Goal: Complete application form

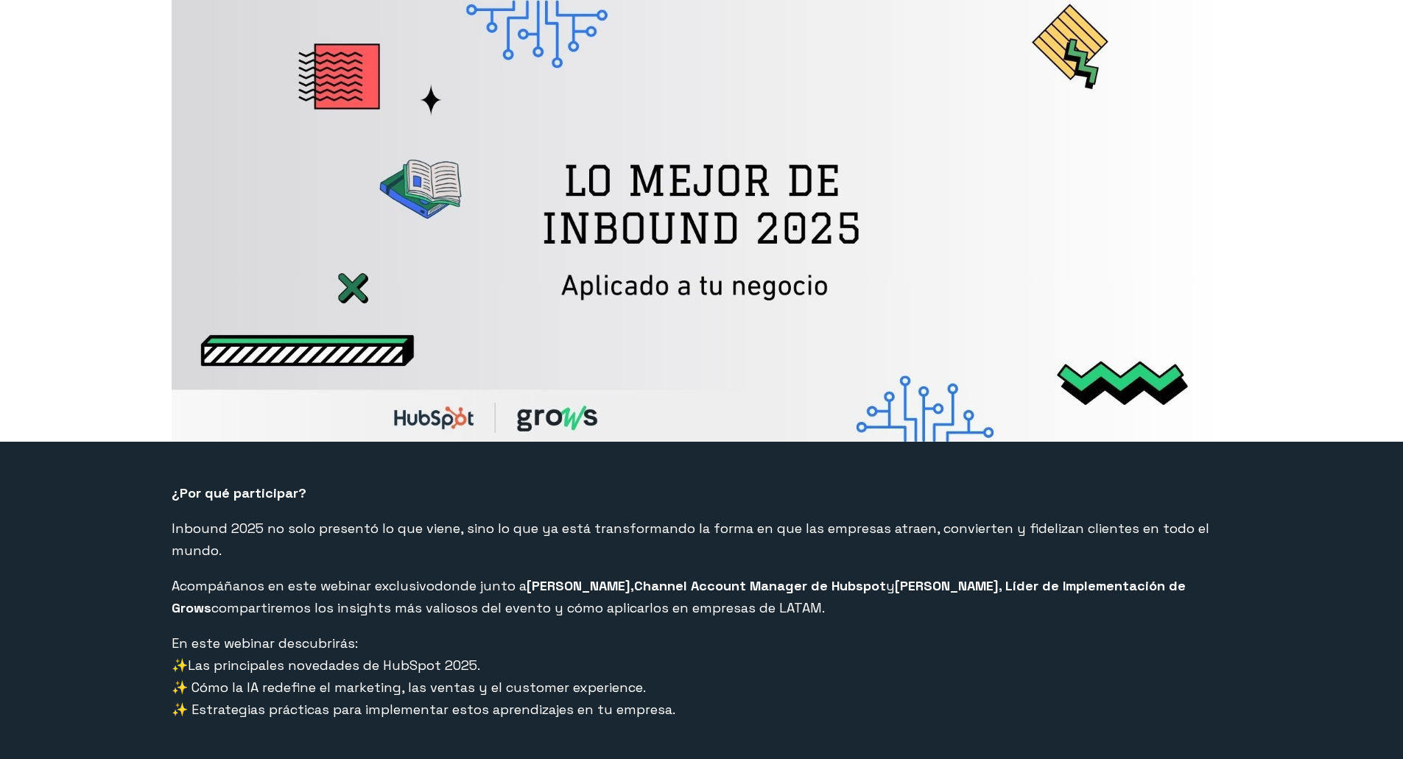
select select "PE"
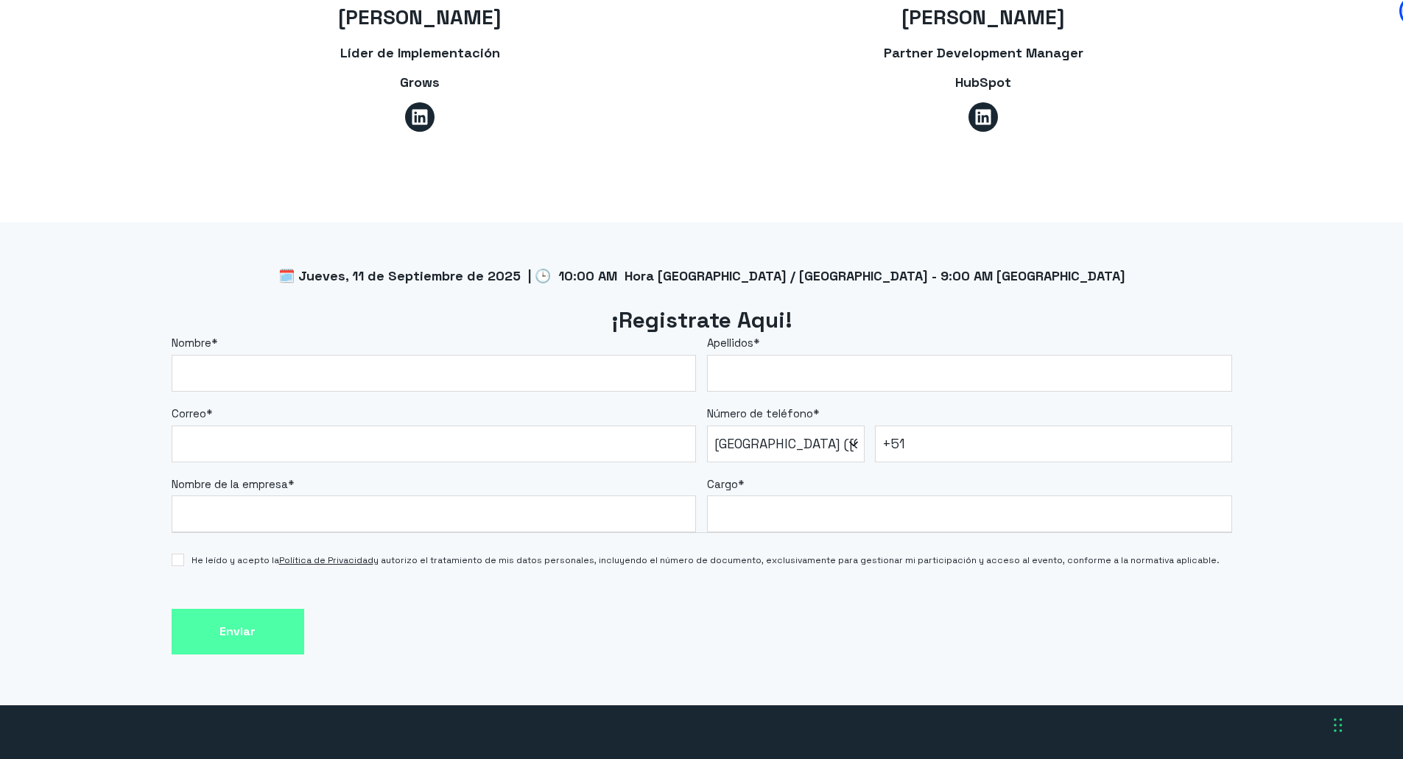
scroll to position [1104, 0]
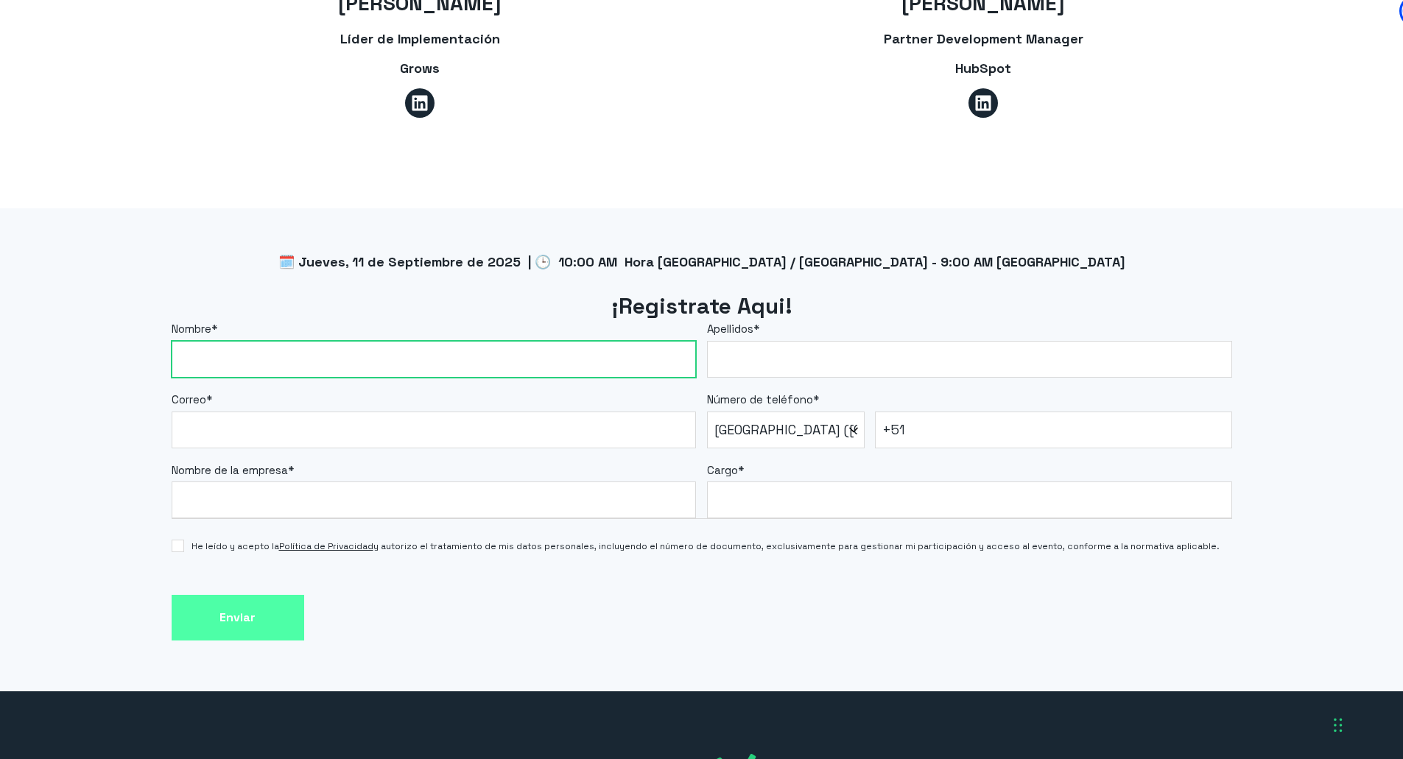
click at [509, 341] on input "Nombre *" at bounding box center [434, 359] width 525 height 37
type input "[PERSON_NAME]"
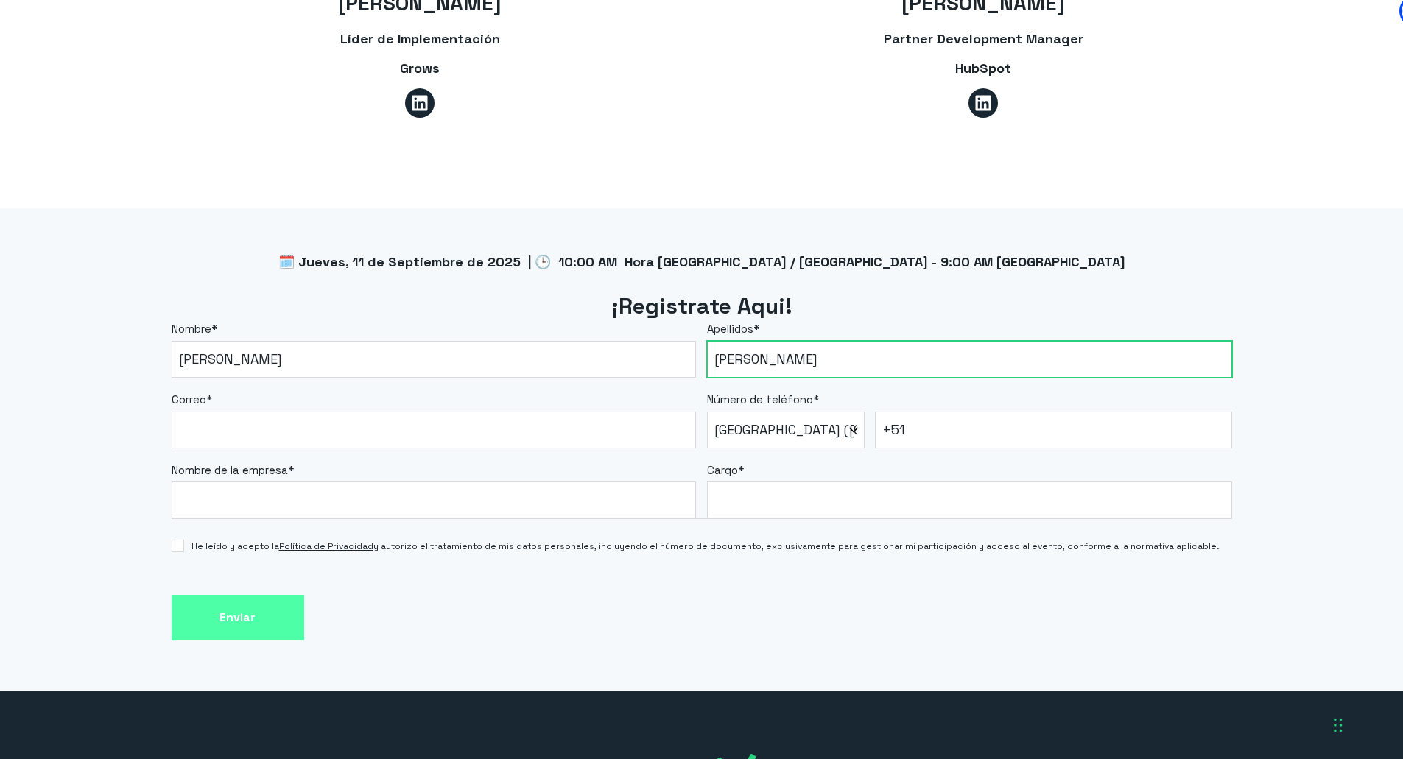
type input "[PERSON_NAME]"
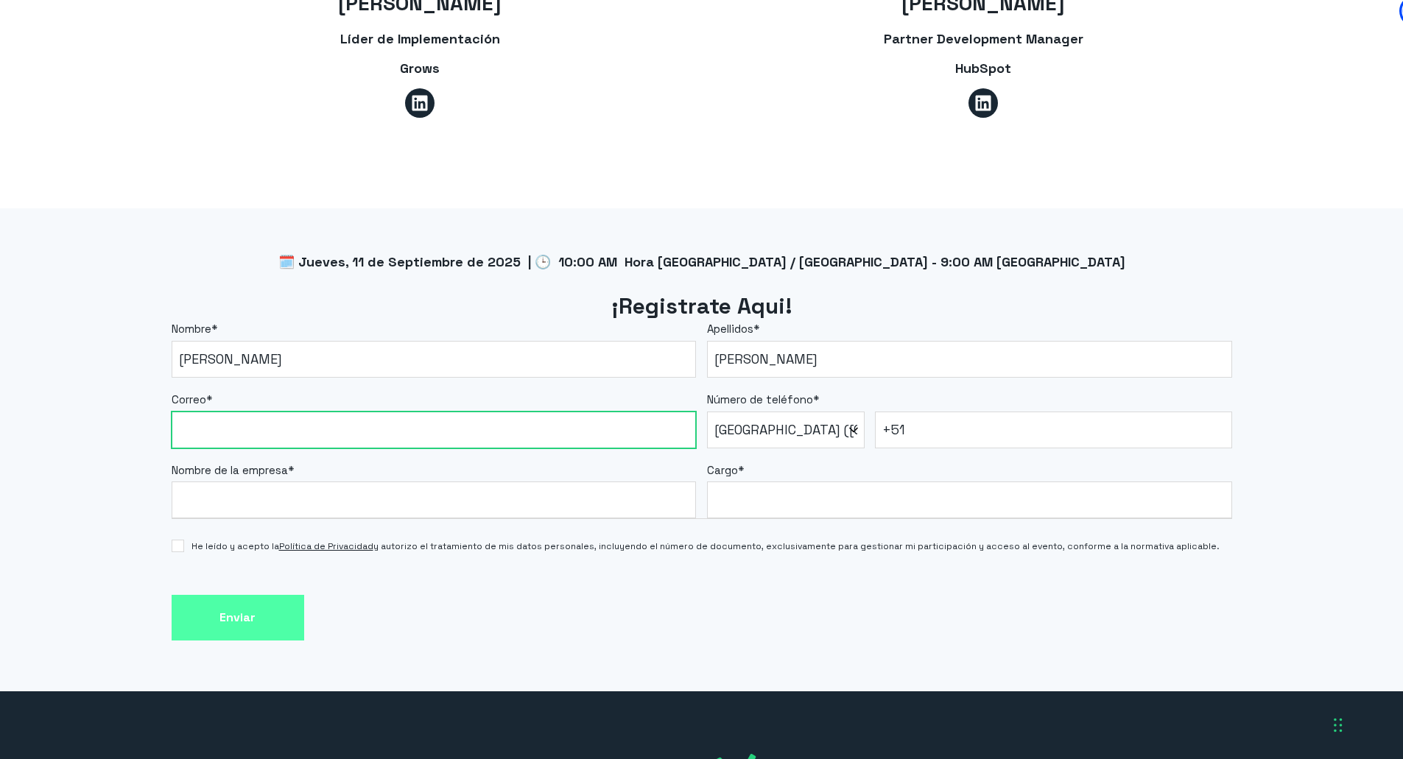
click at [403, 412] on input "Correo *" at bounding box center [434, 430] width 525 height 37
type input "[EMAIL_ADDRESS][DOMAIN_NAME]"
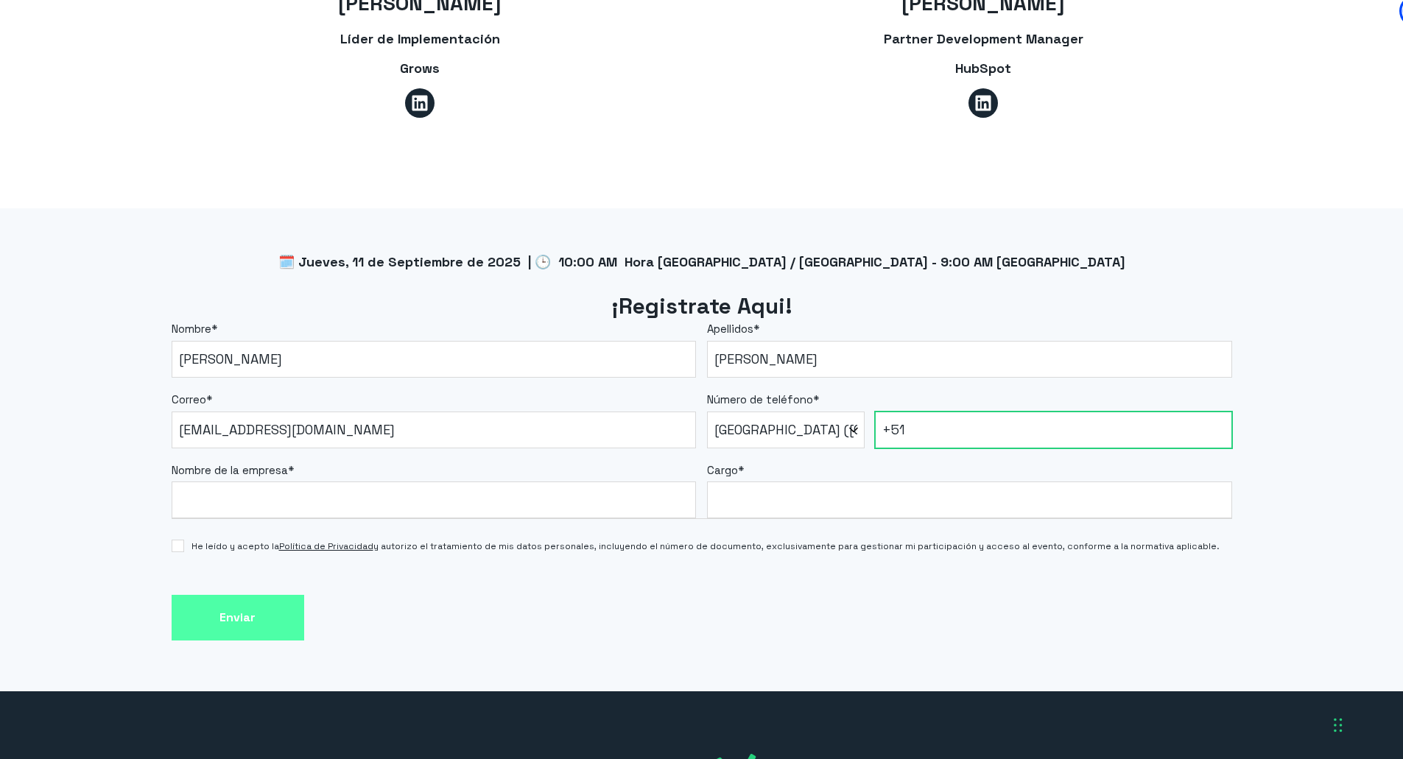
click at [1016, 412] on input "+51" at bounding box center [1053, 430] width 357 height 37
type input "[PHONE_NUMBER]"
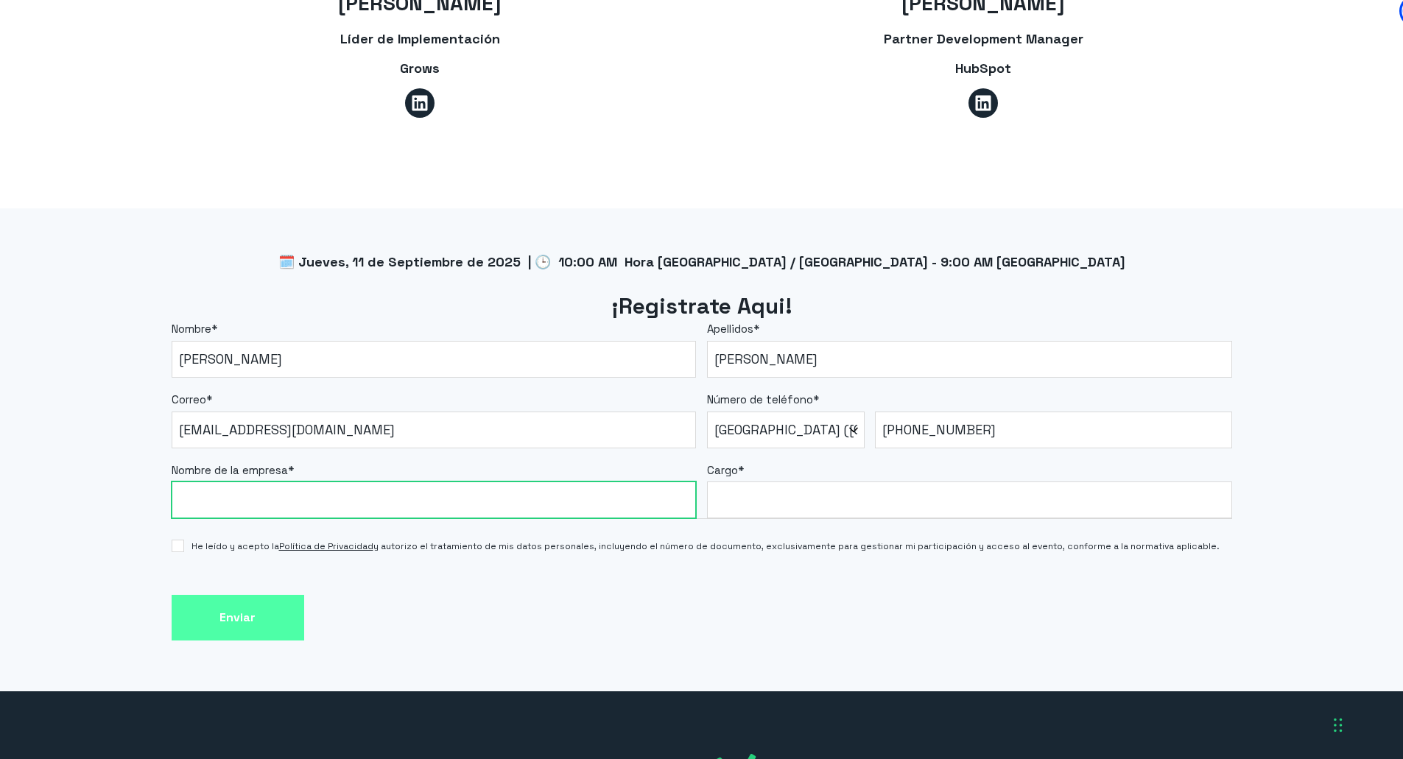
click at [402, 482] on input "Nombre de la empresa *" at bounding box center [434, 499] width 525 height 37
type input "TRITON"
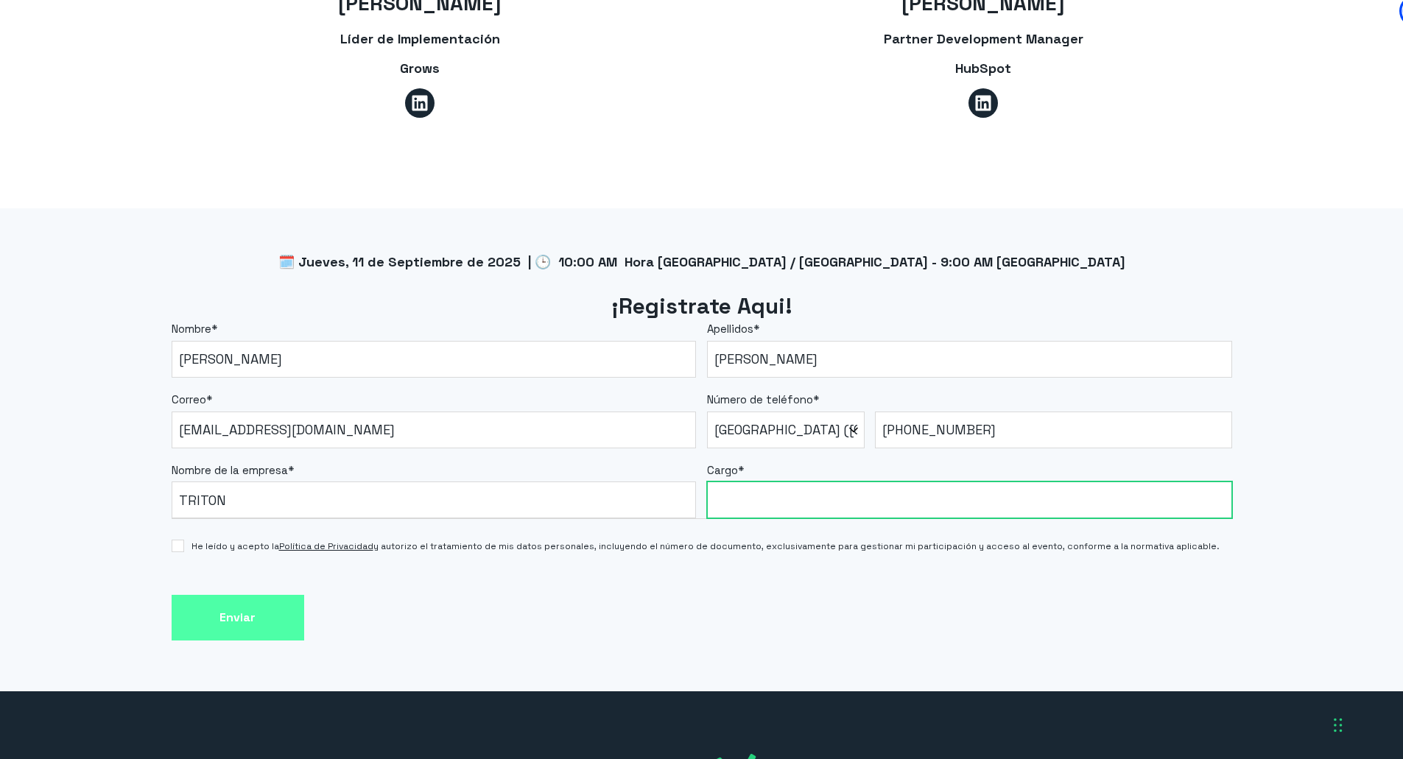
click at [808, 484] on input "Cargo *" at bounding box center [969, 499] width 525 height 37
type input "JEFE DE SISTENAS"
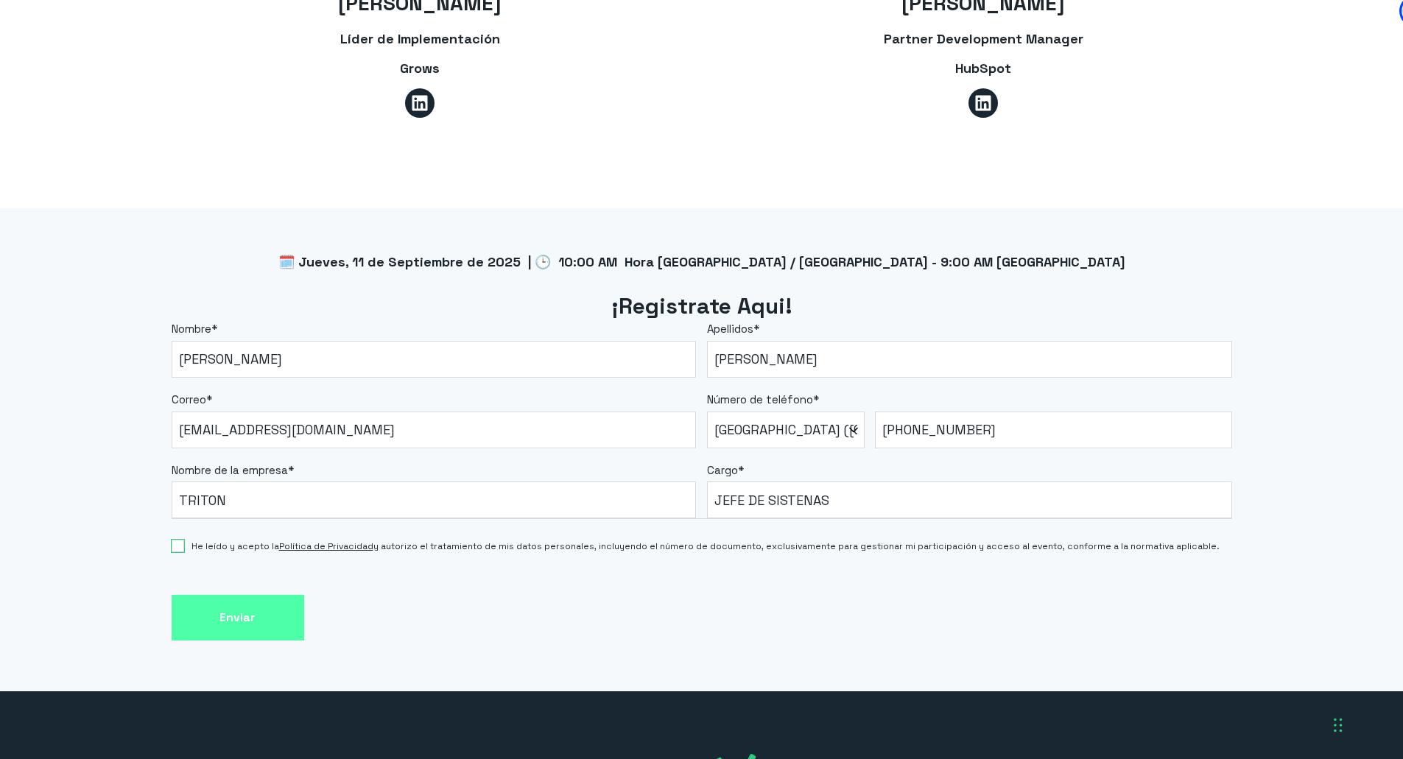
click at [183, 540] on input "He leído y acepto la Política de Privacidad y autorizo el tratamiento de mis da…" at bounding box center [178, 546] width 13 height 13
checkbox input "true"
click at [242, 600] on input "Enviar" at bounding box center [238, 618] width 133 height 46
